Goal: Task Accomplishment & Management: Complete application form

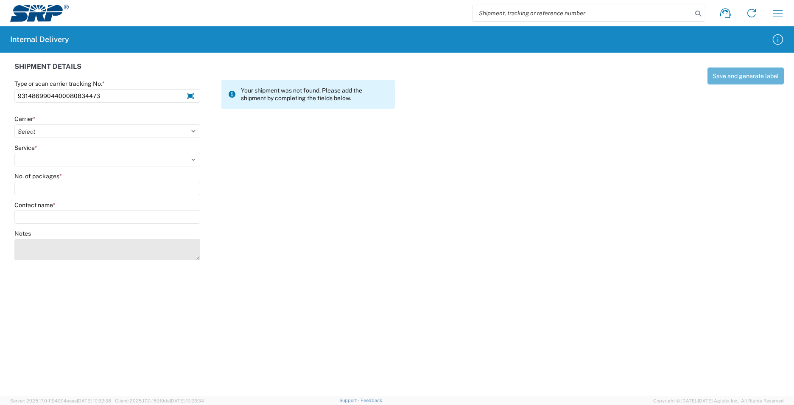
type input "9314869904400080834473"
click at [59, 240] on textarea "Notes" at bounding box center [107, 249] width 186 height 21
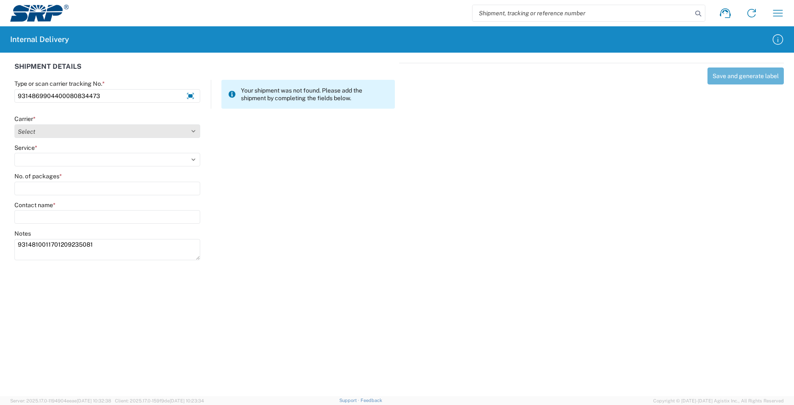
type textarea "9314810011701209235081"
click at [36, 130] on select "Select AcctPay Amazon Logistics ATI Trucking BC Dimerco Logistics Empire Southw…" at bounding box center [107, 131] width 186 height 14
select select "137"
click at [14, 124] on select "Select AcctPay Amazon Logistics ATI Trucking BC Dimerco Logistics Empire Southw…" at bounding box center [107, 131] width 186 height 14
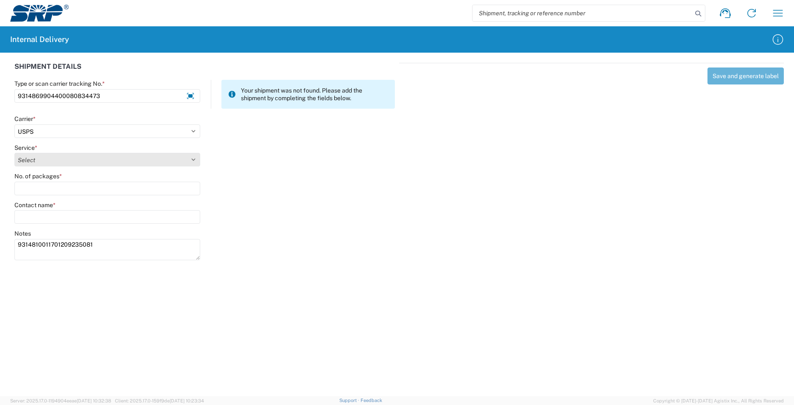
click at [45, 162] on select "Select 3 - 5 Day Bound Printed Matter Express Mail Flat-Rate Envelope Express M…" at bounding box center [107, 160] width 186 height 14
select select "17817"
click at [45, 162] on select "Select 3 - 5 Day Bound Printed Matter Express Mail Flat-Rate Envelope Express M…" at bounding box center [107, 160] width 186 height 14
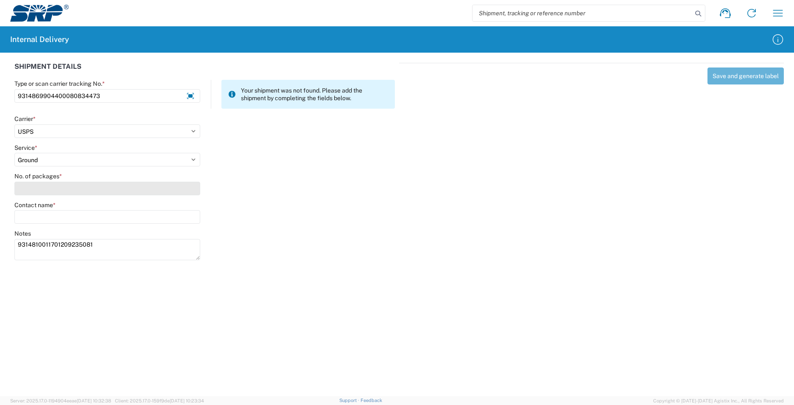
click at [37, 188] on input "No. of packages *" at bounding box center [107, 189] width 186 height 14
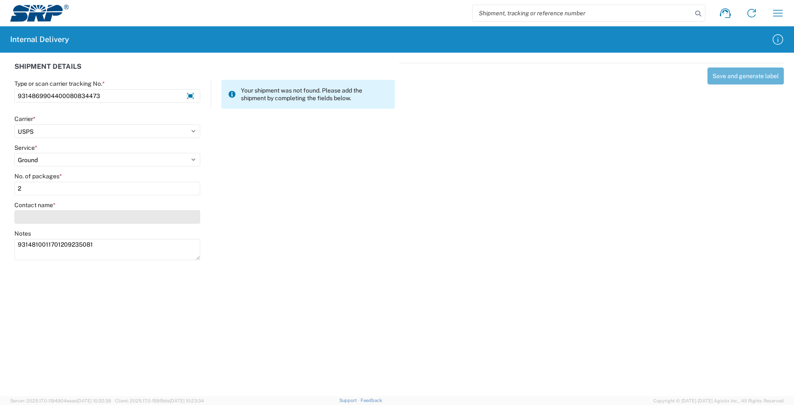
type input "2"
click at [33, 219] on input "Contact name *" at bounding box center [107, 217] width 186 height 14
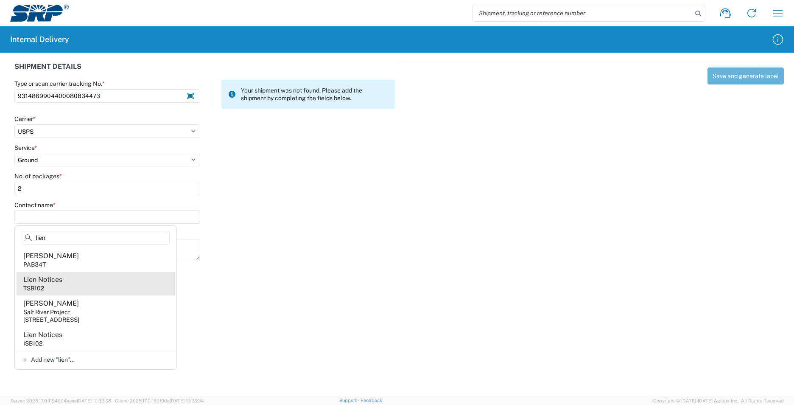
type input "lien"
click at [85, 283] on agx-address-suggestion-item "Lien Notices TSB102" at bounding box center [96, 284] width 158 height 24
type input "Lien Notices"
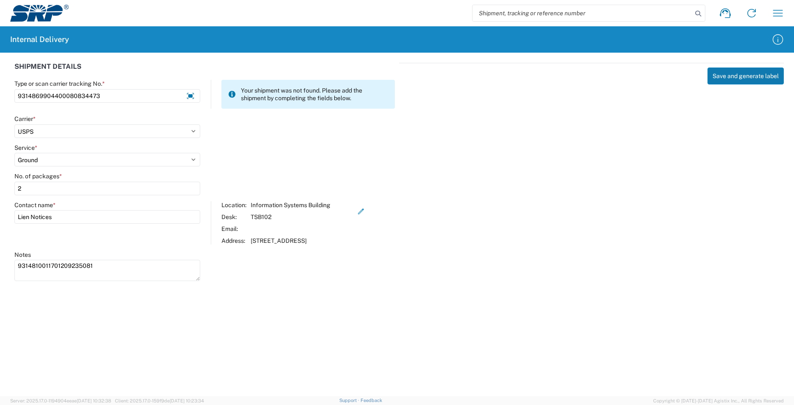
click at [738, 84] on button "Save and generate label" at bounding box center [746, 75] width 76 height 17
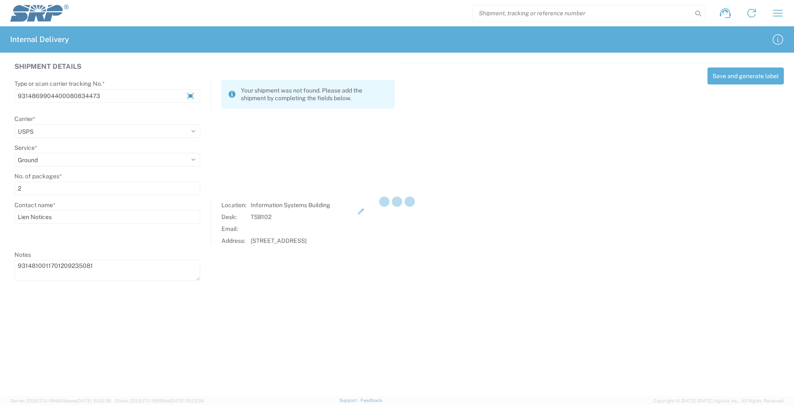
select select
